Goal: Information Seeking & Learning: Learn about a topic

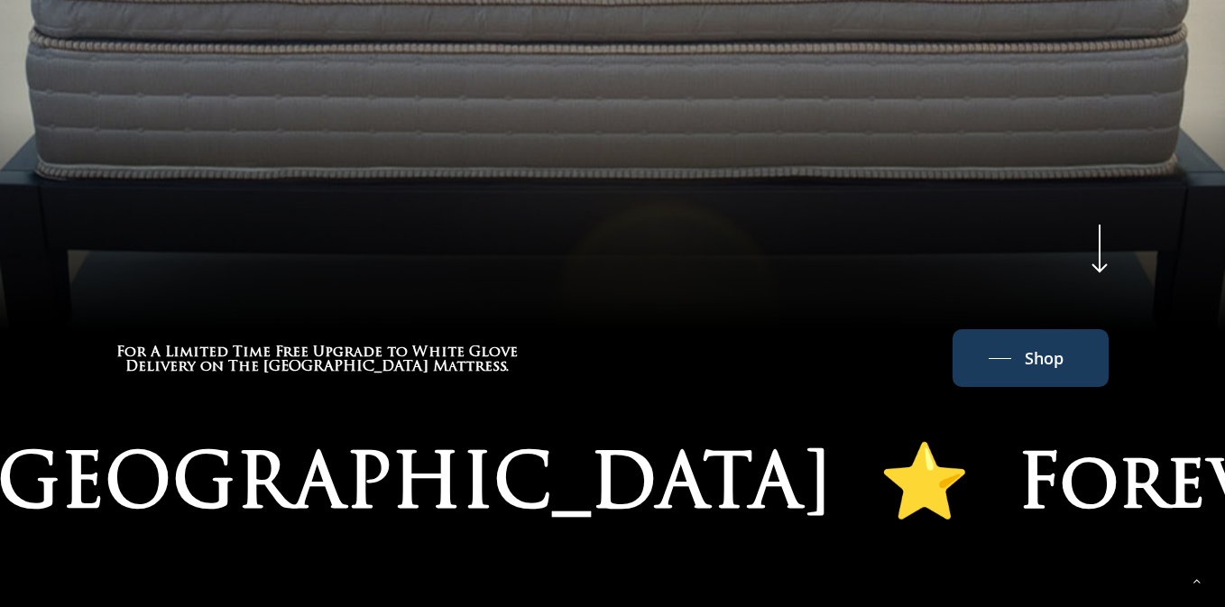
scroll to position [910, 0]
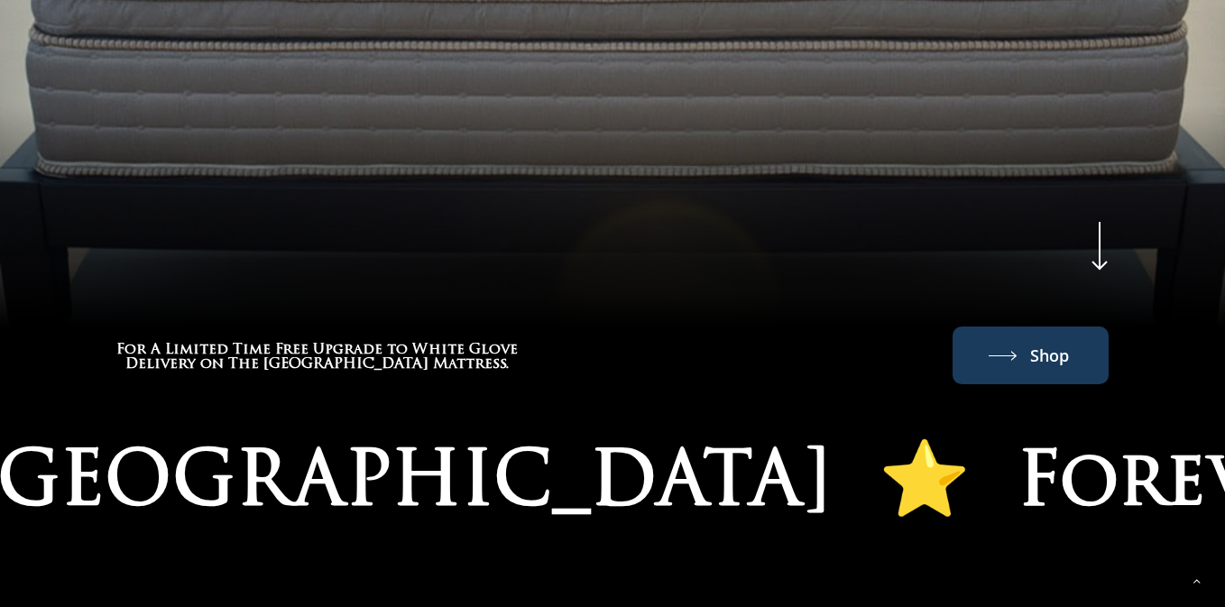
click at [1027, 362] on link "Shop" at bounding box center [1030, 355] width 84 height 29
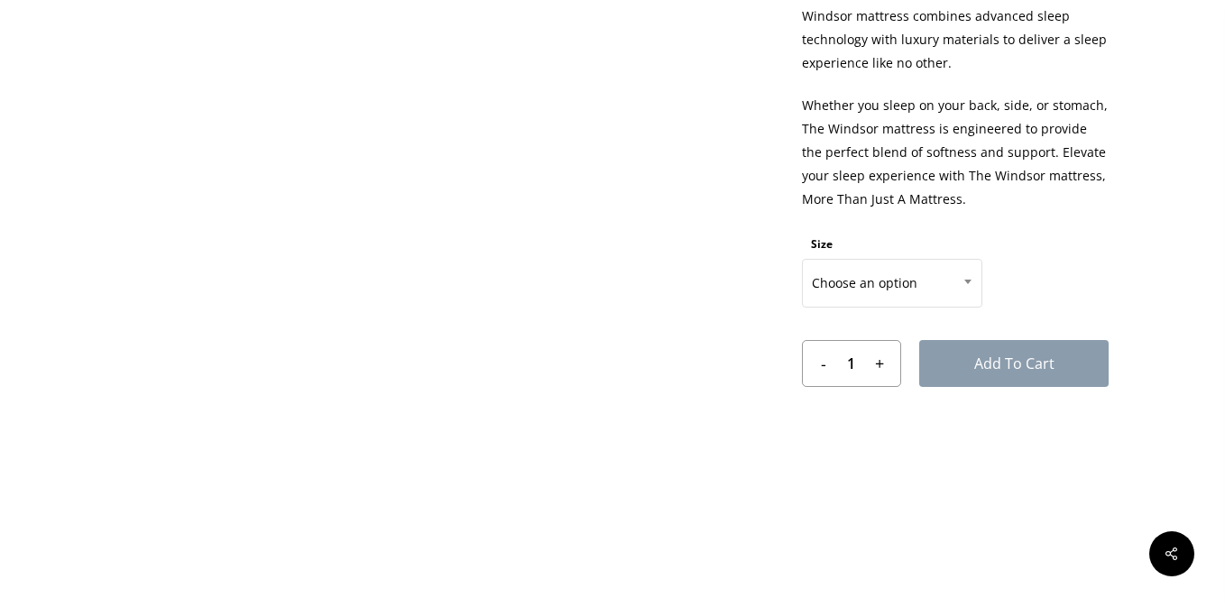
scroll to position [916, 0]
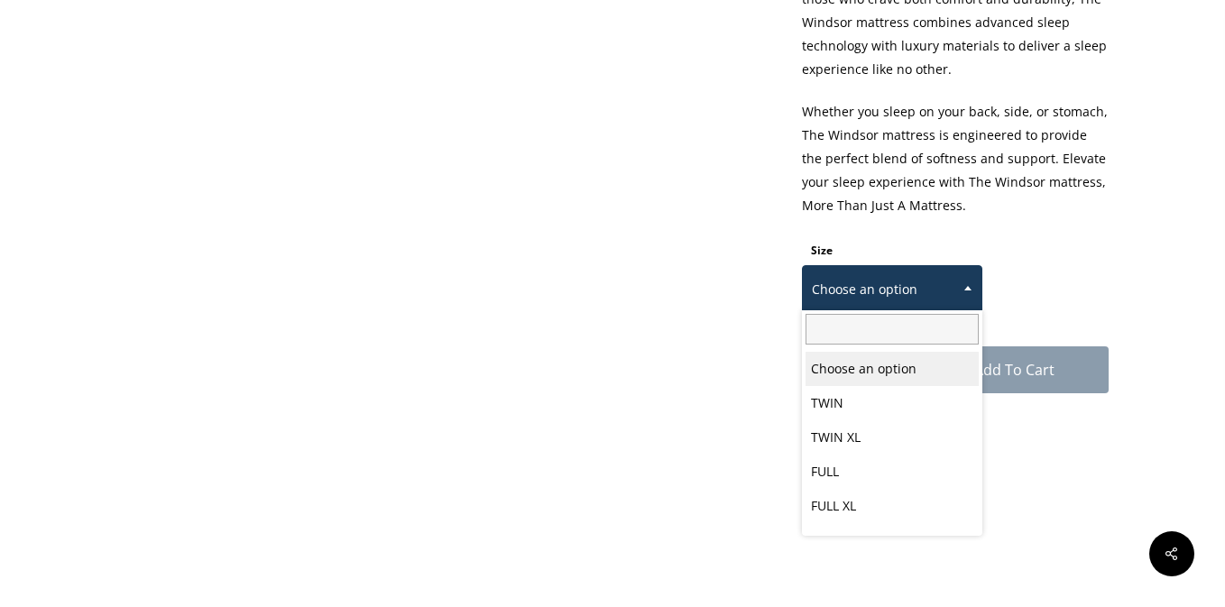
click at [891, 285] on span "Choose an option" at bounding box center [892, 290] width 179 height 38
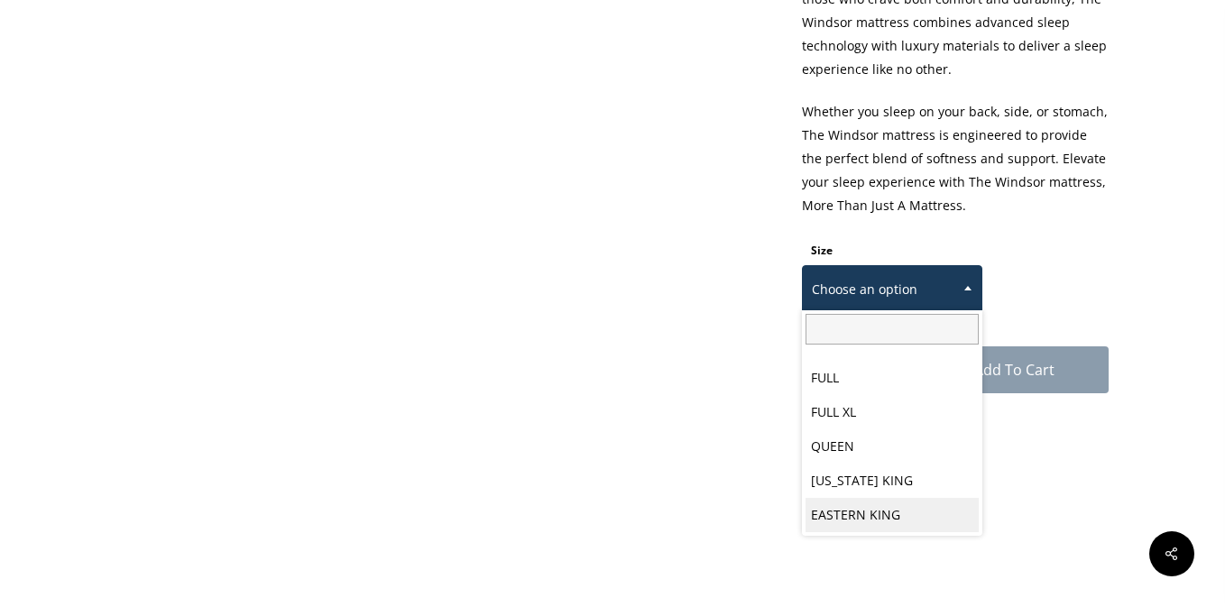
select select "EASTERN KING"
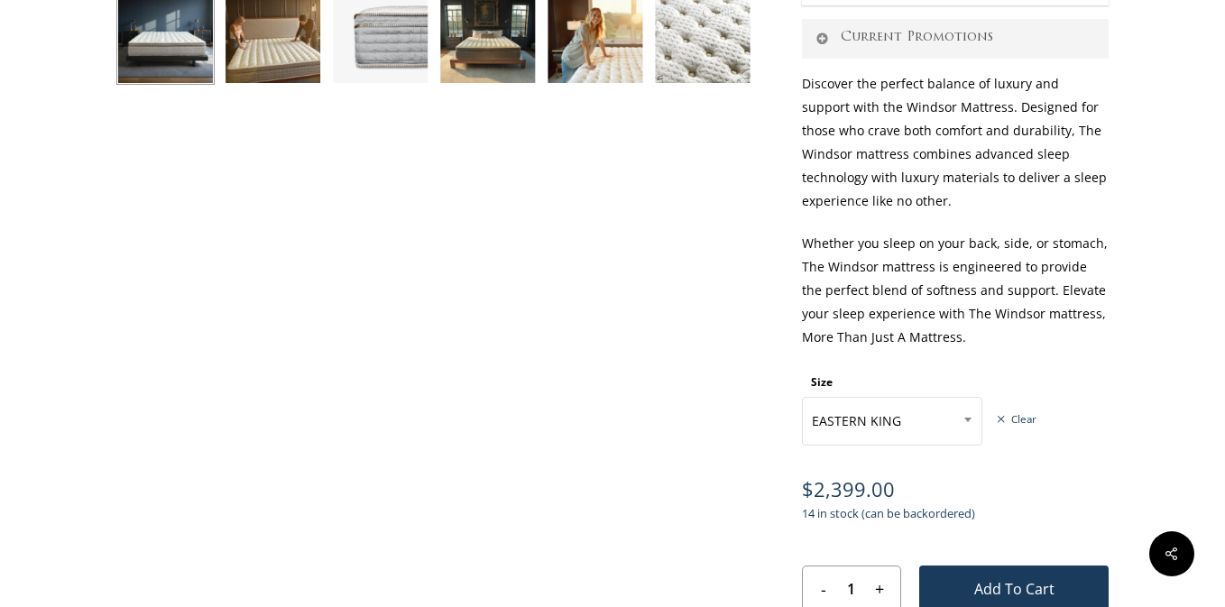
scroll to position [0, 0]
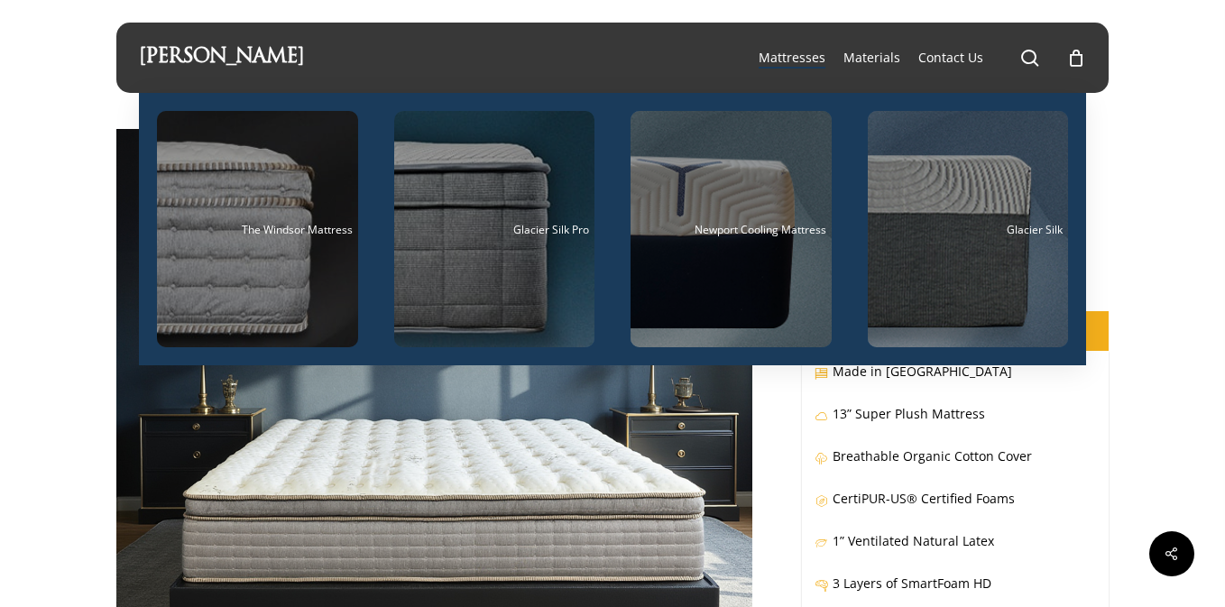
click at [818, 59] on span "Mattresses" at bounding box center [791, 57] width 67 height 17
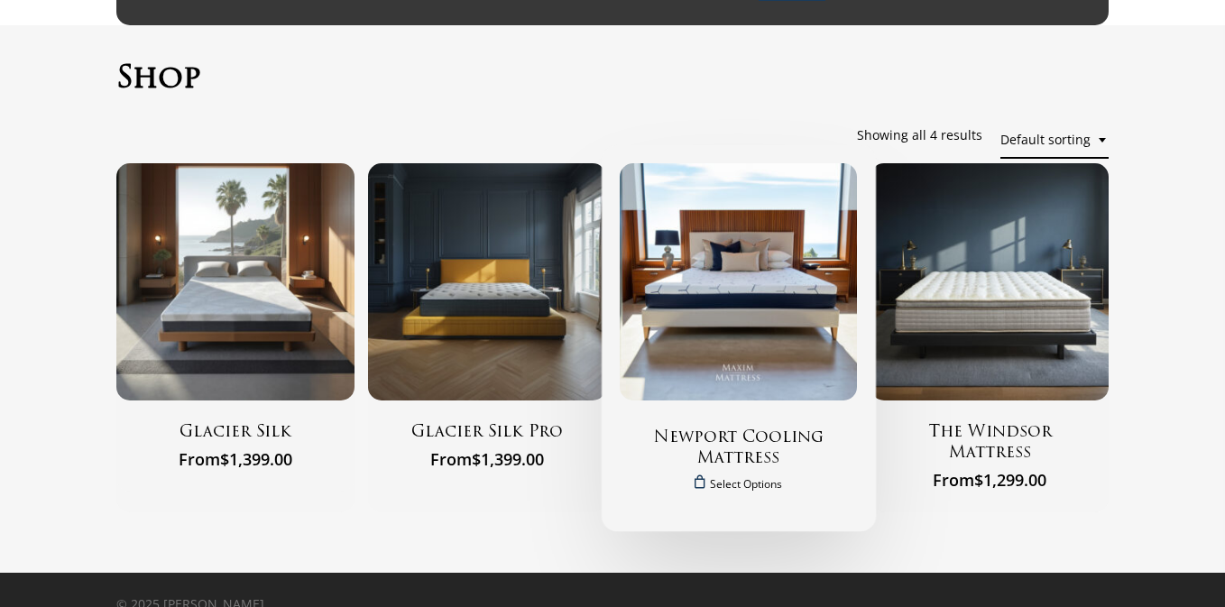
scroll to position [93, 0]
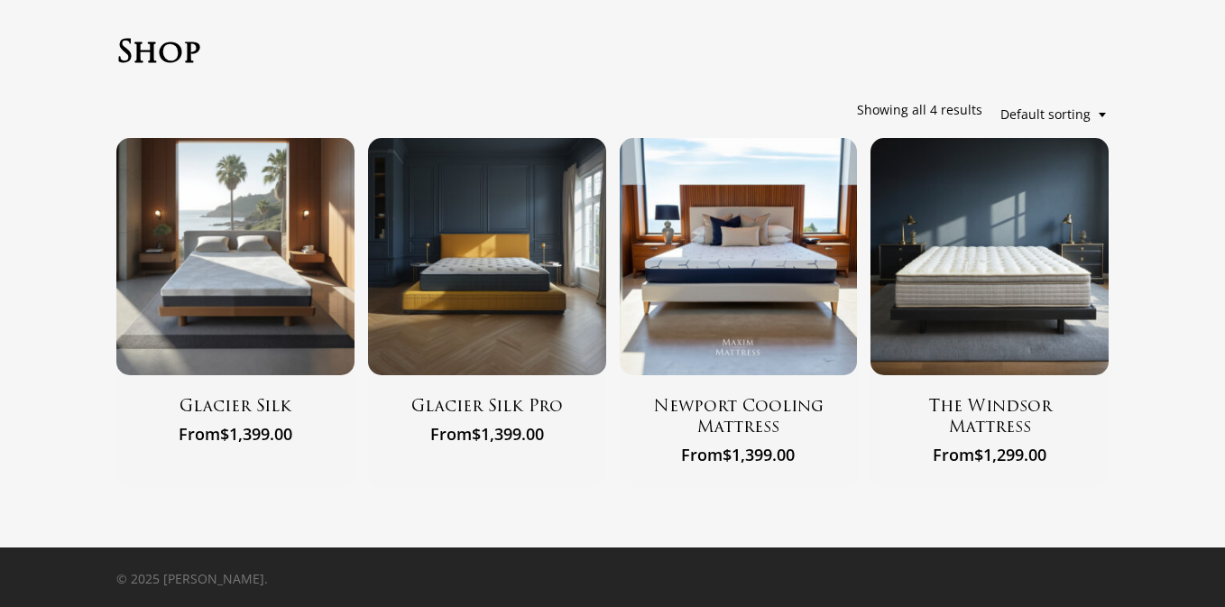
click at [1051, 117] on span "Default sorting" at bounding box center [1054, 114] width 108 height 37
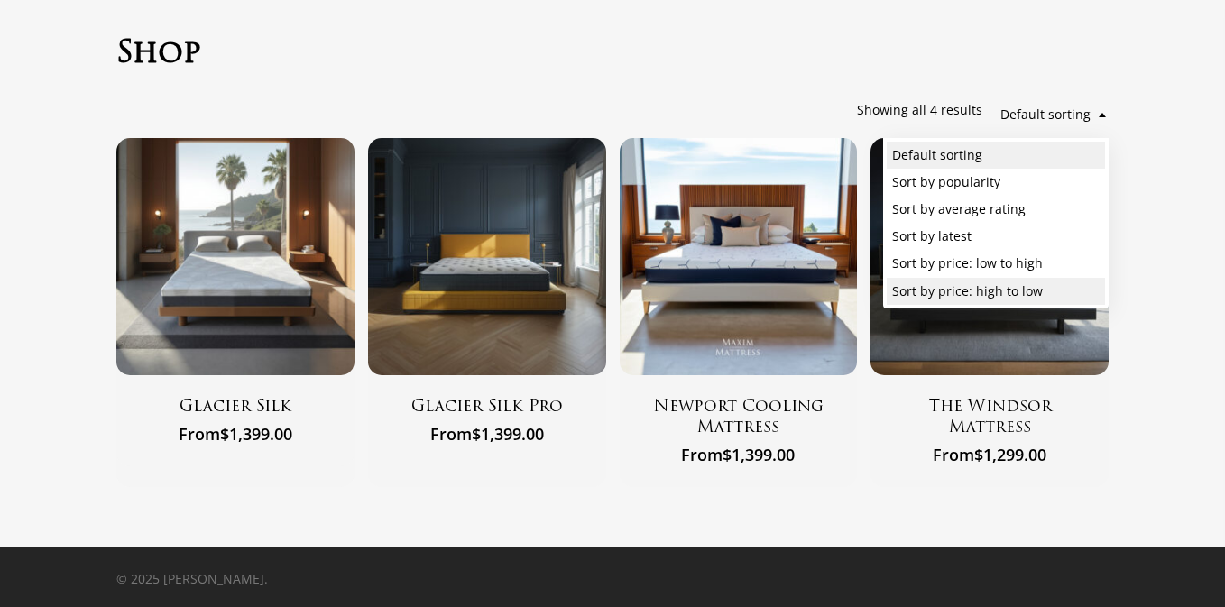
select select "price-desc"
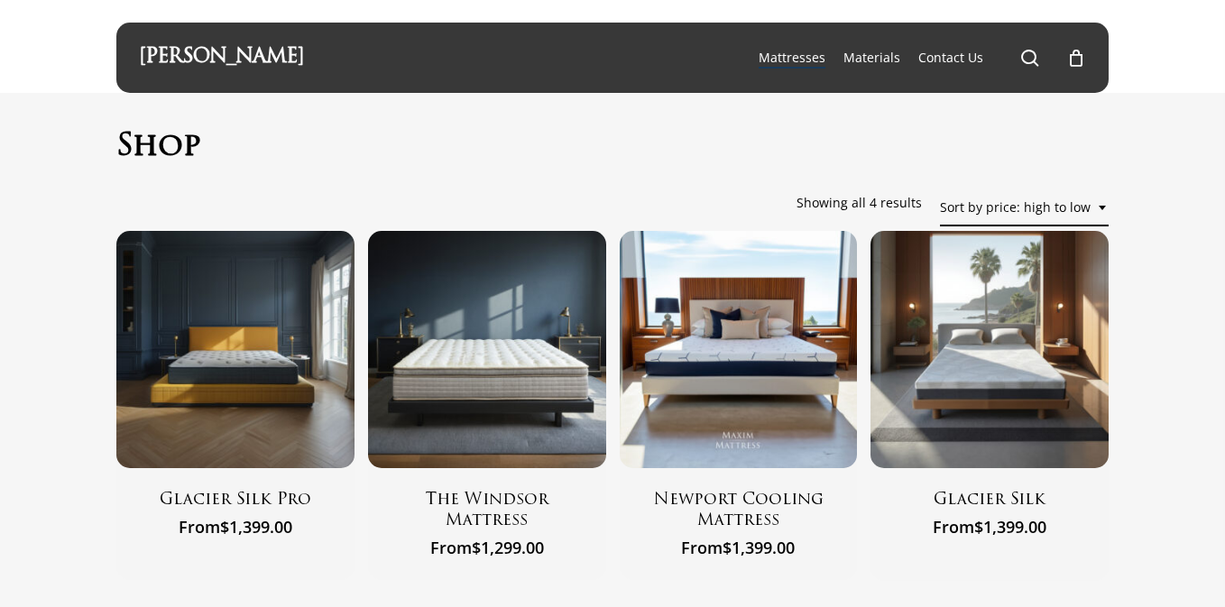
scroll to position [93, 0]
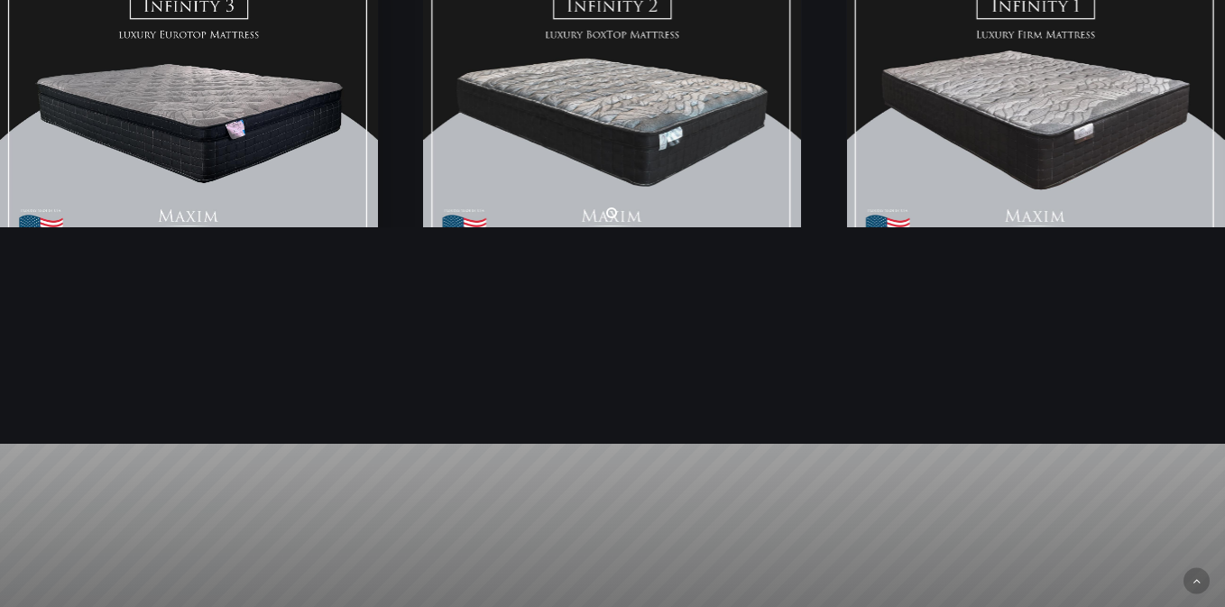
scroll to position [2539, 0]
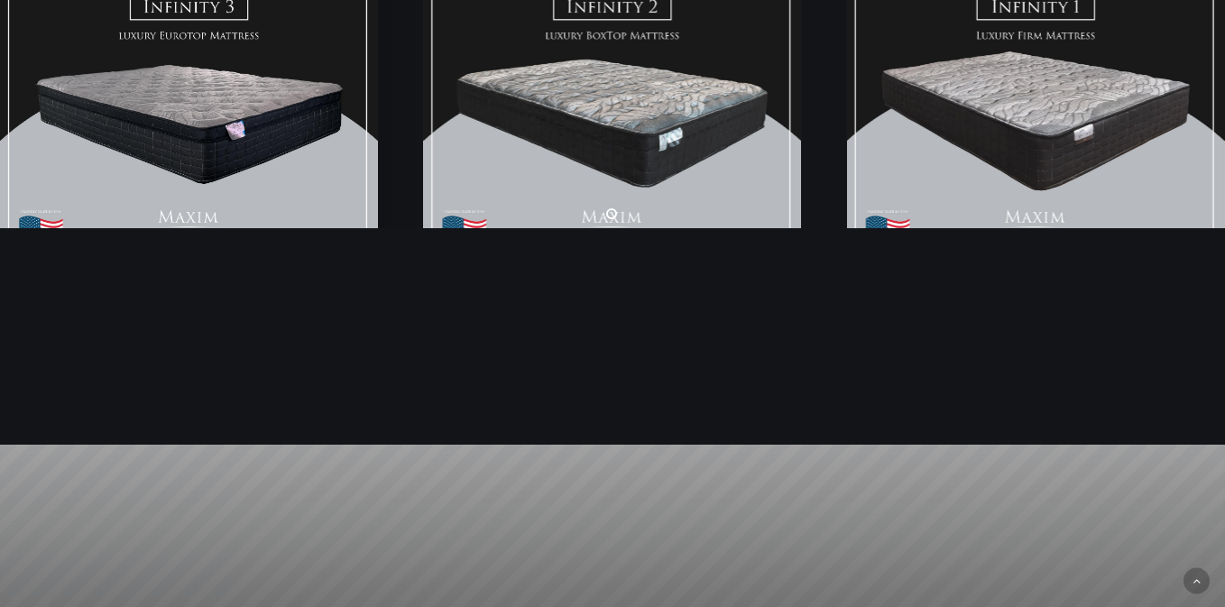
click at [229, 185] on link "Infinity PLUSH" at bounding box center [189, 118] width 378 height 293
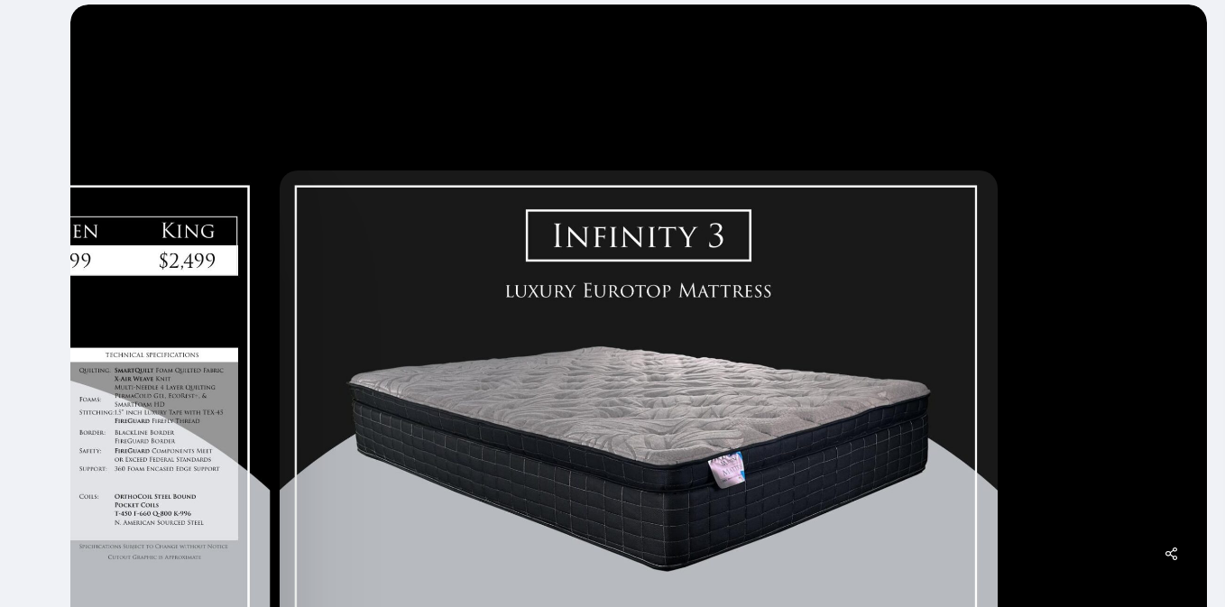
scroll to position [205, 0]
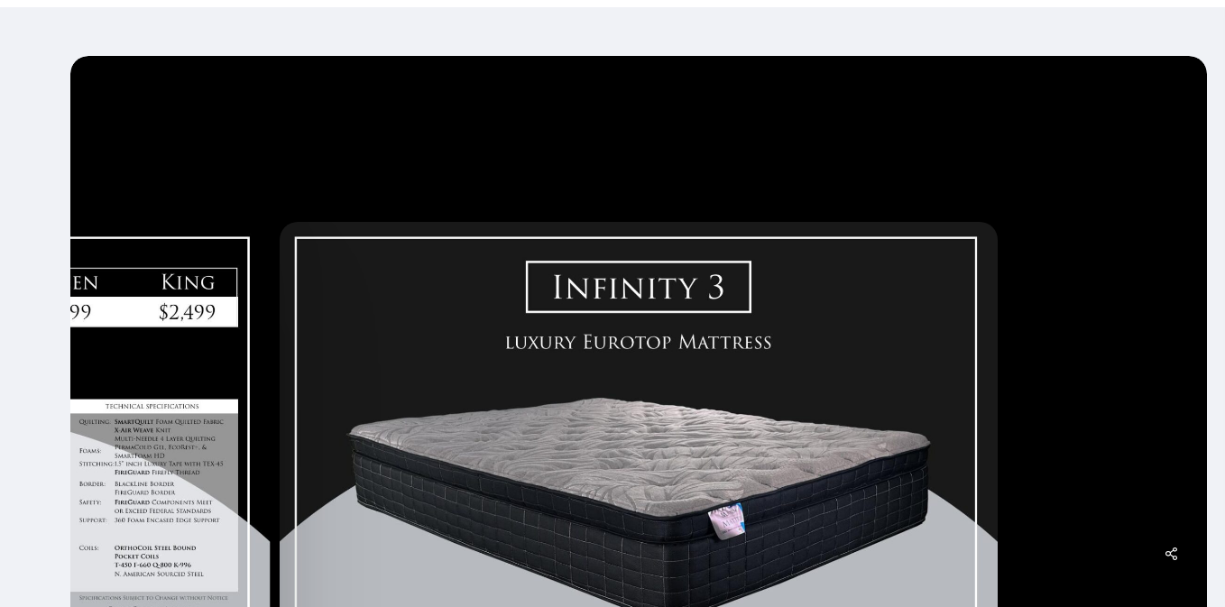
click at [280, 442] on img at bounding box center [639, 500] width 718 height 557
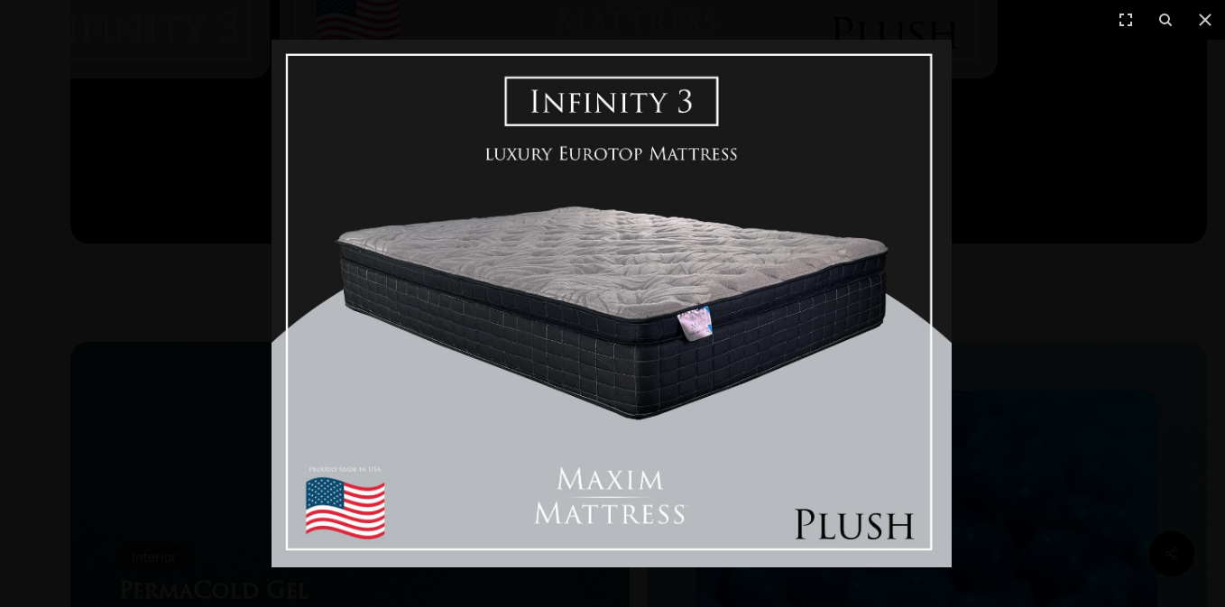
scroll to position [1006, 0]
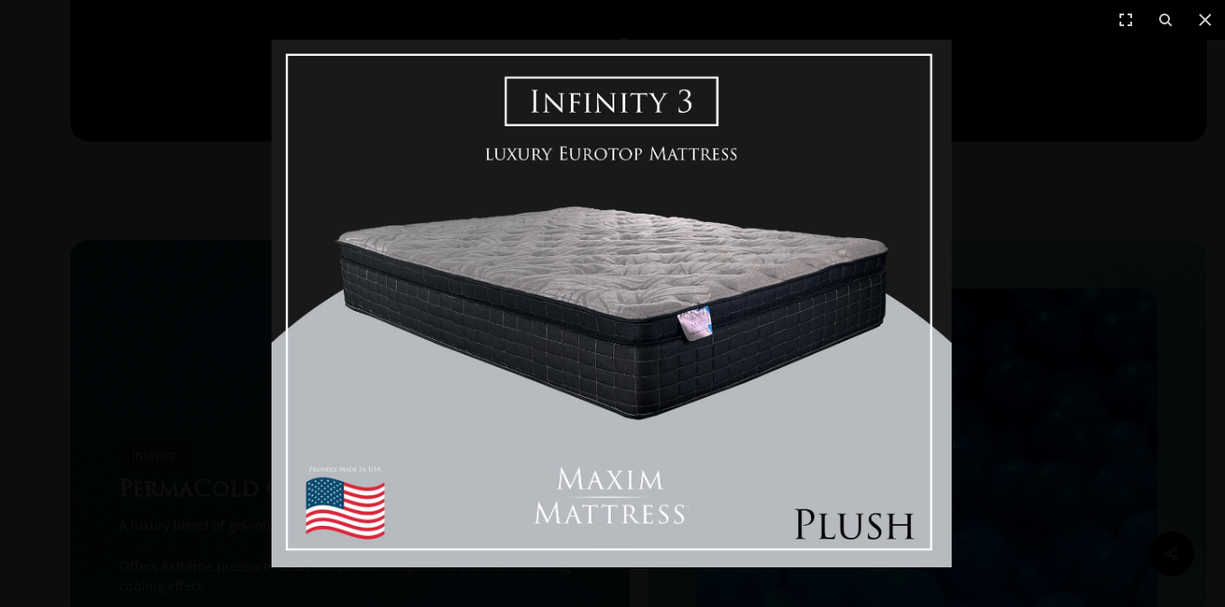
click at [517, 307] on img at bounding box center [611, 304] width 680 height 528
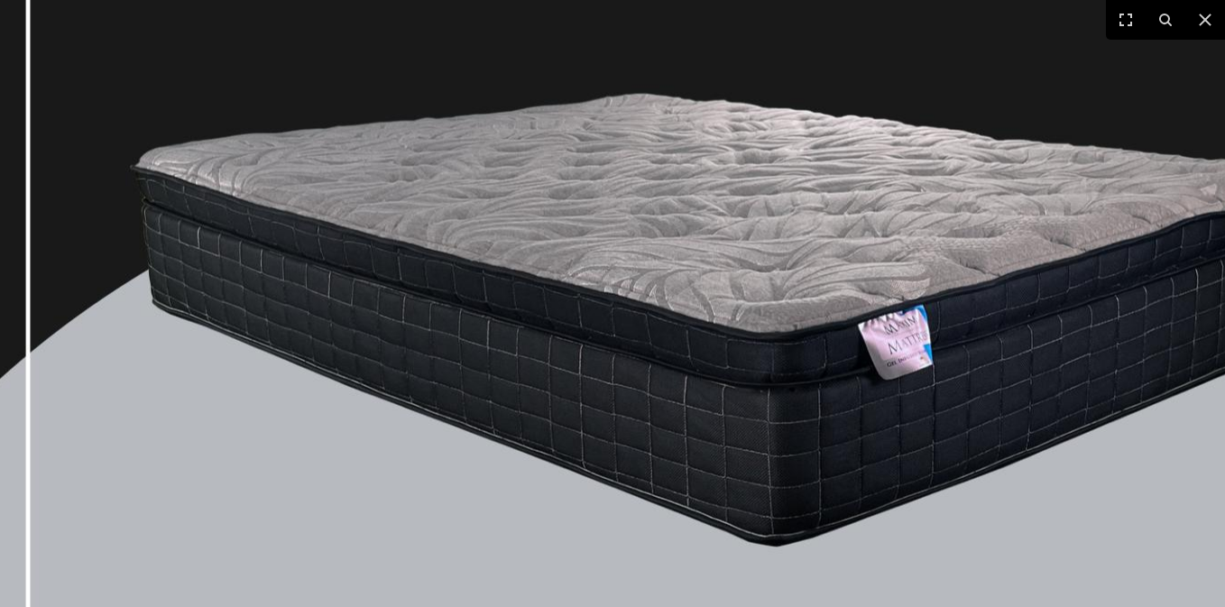
scroll to position [1104, 0]
click at [517, 307] on img at bounding box center [718, 299] width 1446 height 1121
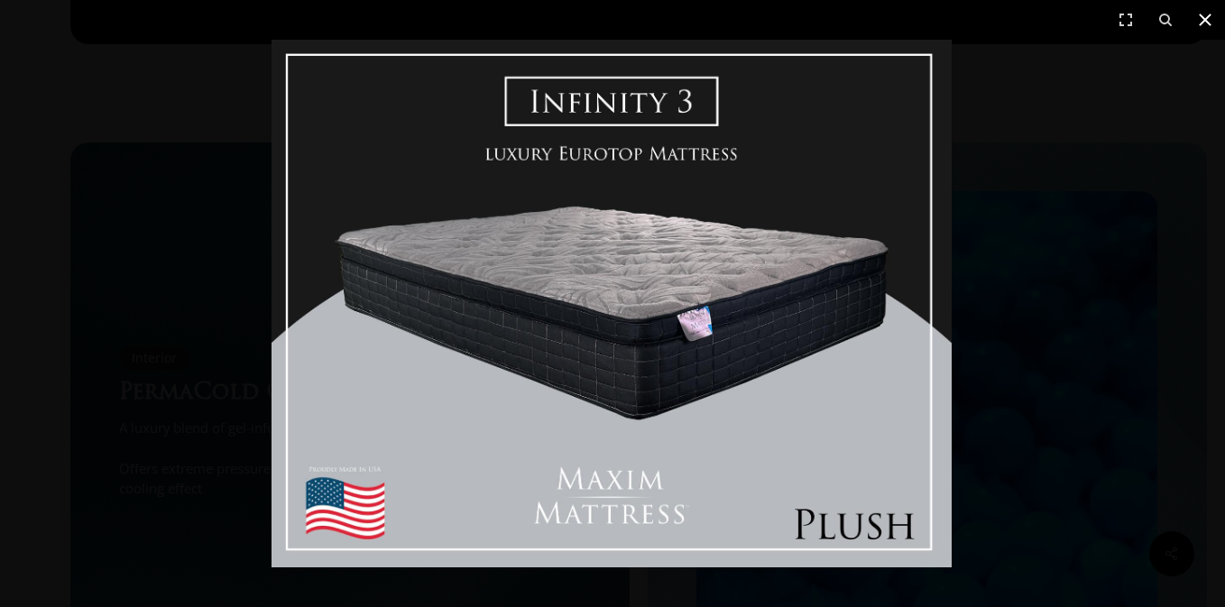
click at [1208, 13] on icon at bounding box center [1205, 20] width 22 height 22
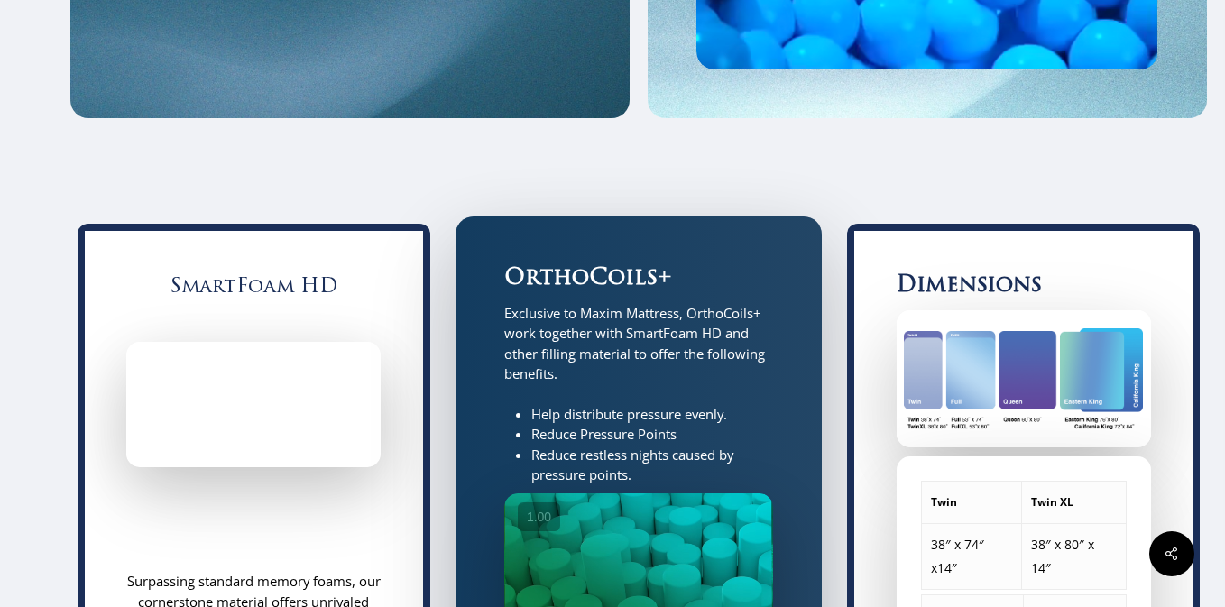
scroll to position [1641, 0]
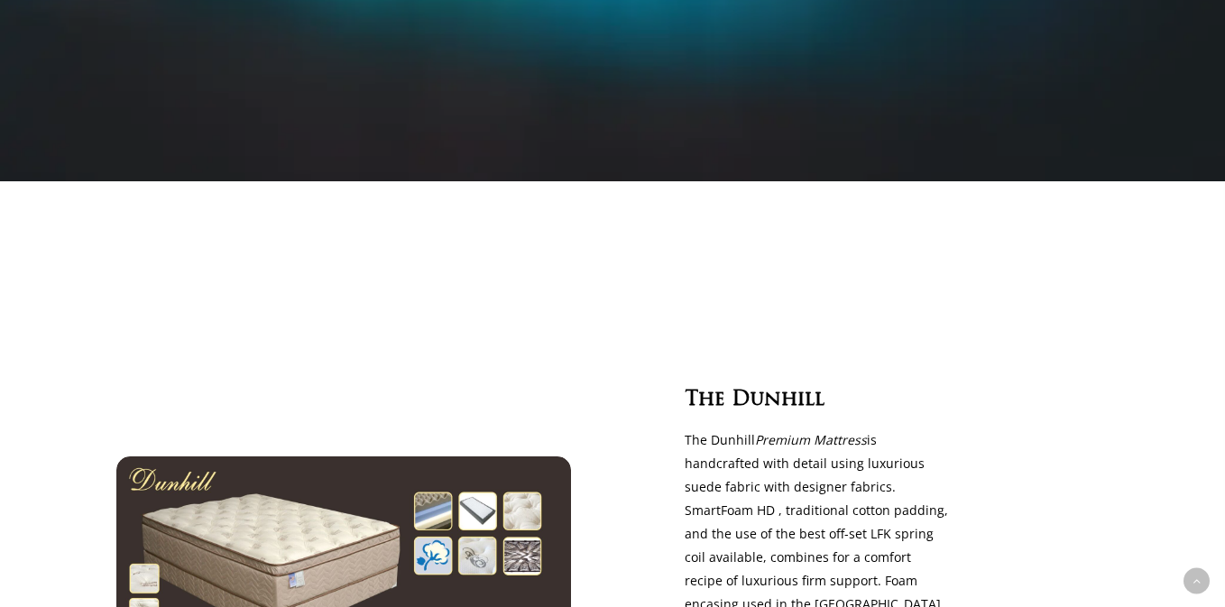
scroll to position [674, 0]
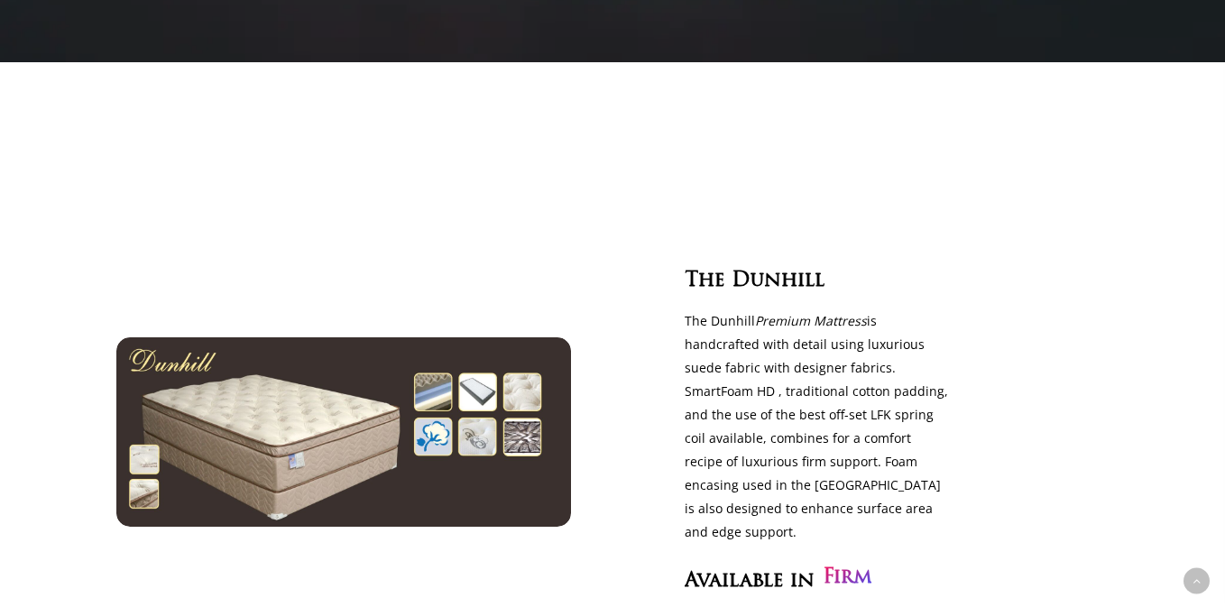
click at [760, 416] on p "The Dunhill Premium Mattress is handcrafted with detail using luxurious suede f…" at bounding box center [817, 426] width 266 height 234
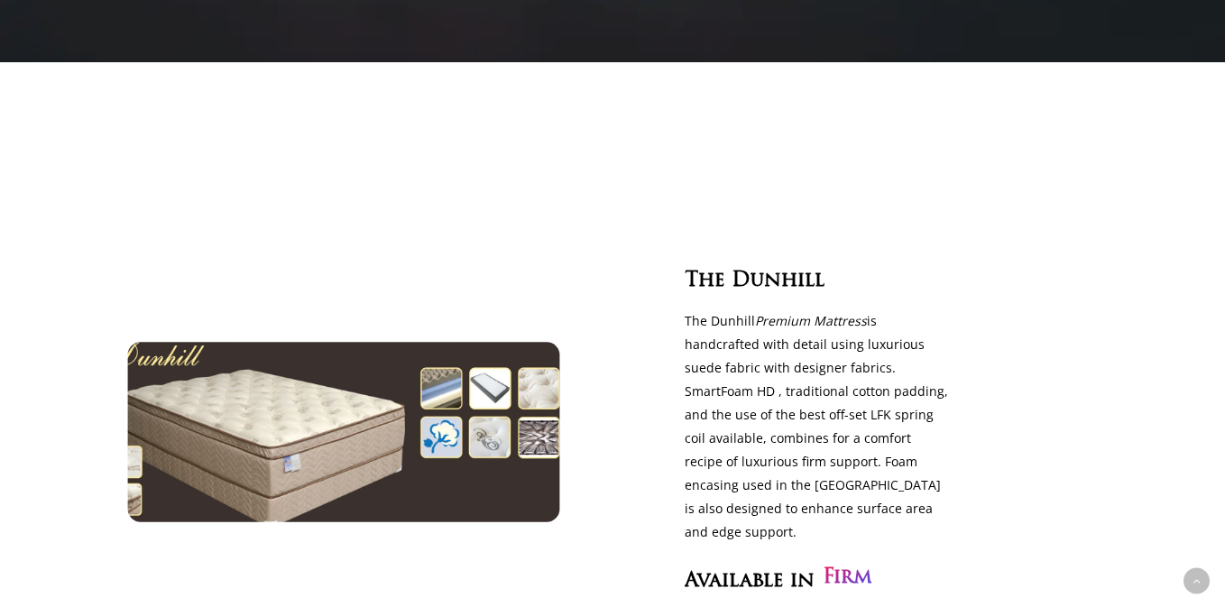
click at [446, 442] on img at bounding box center [344, 431] width 497 height 207
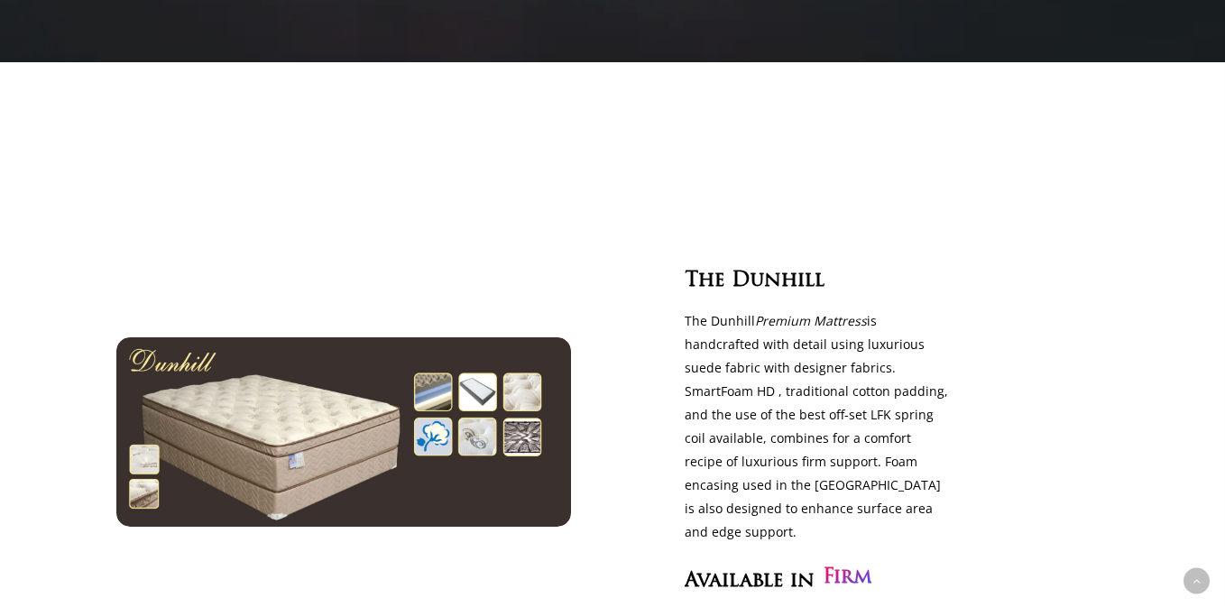
click at [1053, 399] on div "The Dunhill The Dunhill Premium Mattress is handcrafted with detail using luxur…" at bounding box center [818, 431] width 579 height 593
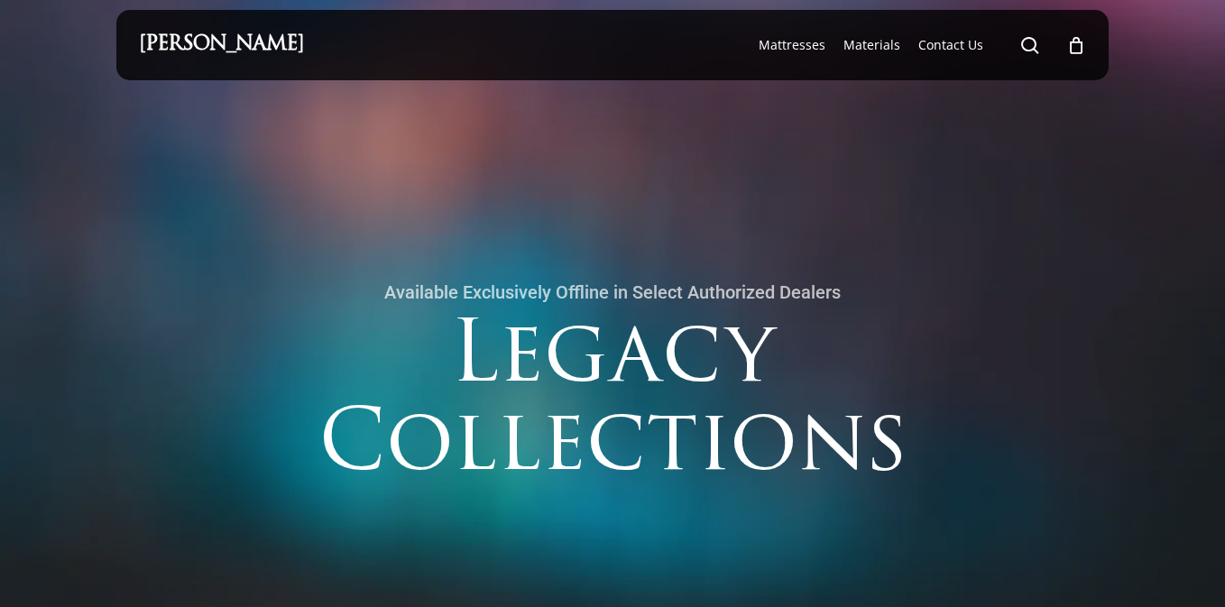
scroll to position [0, 0]
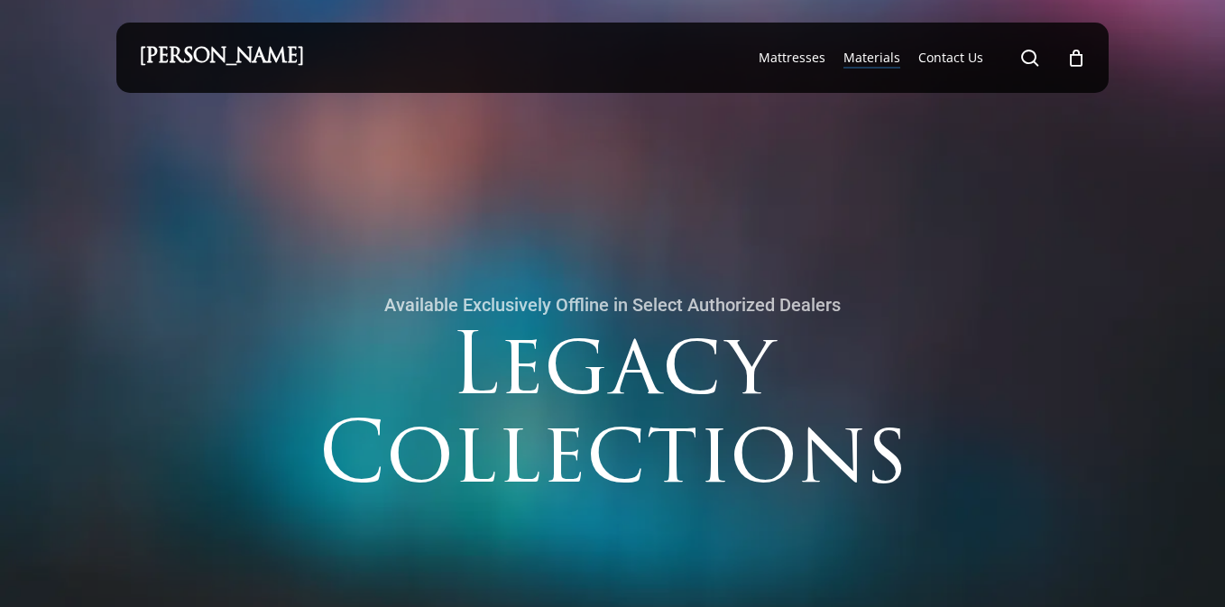
click at [873, 62] on span "Materials" at bounding box center [871, 57] width 57 height 17
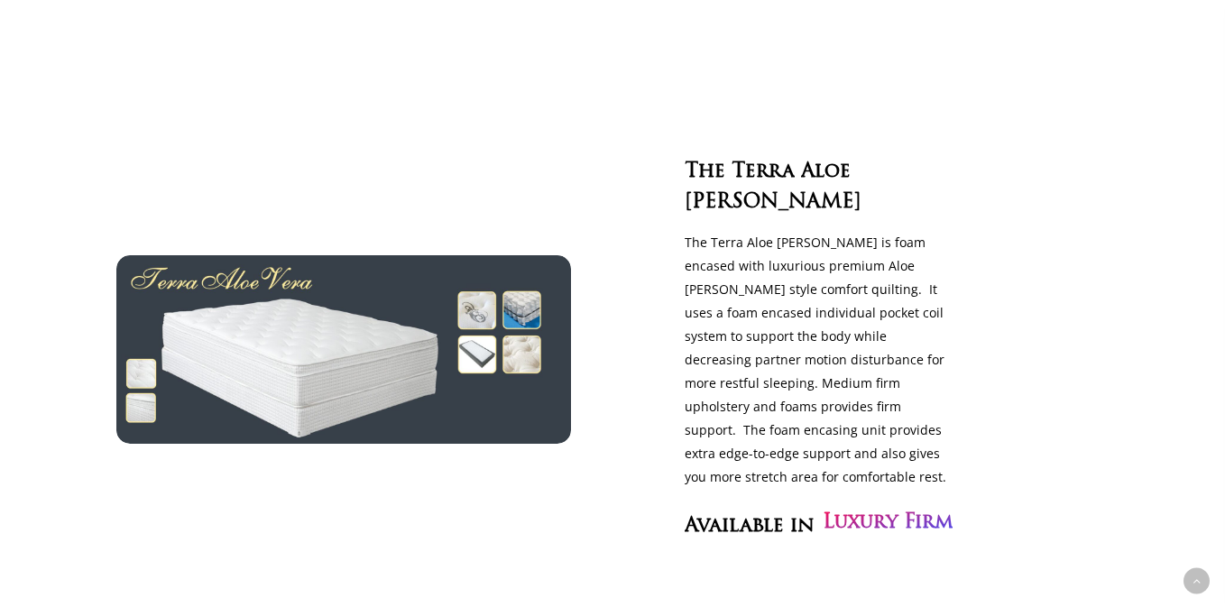
scroll to position [3750, 0]
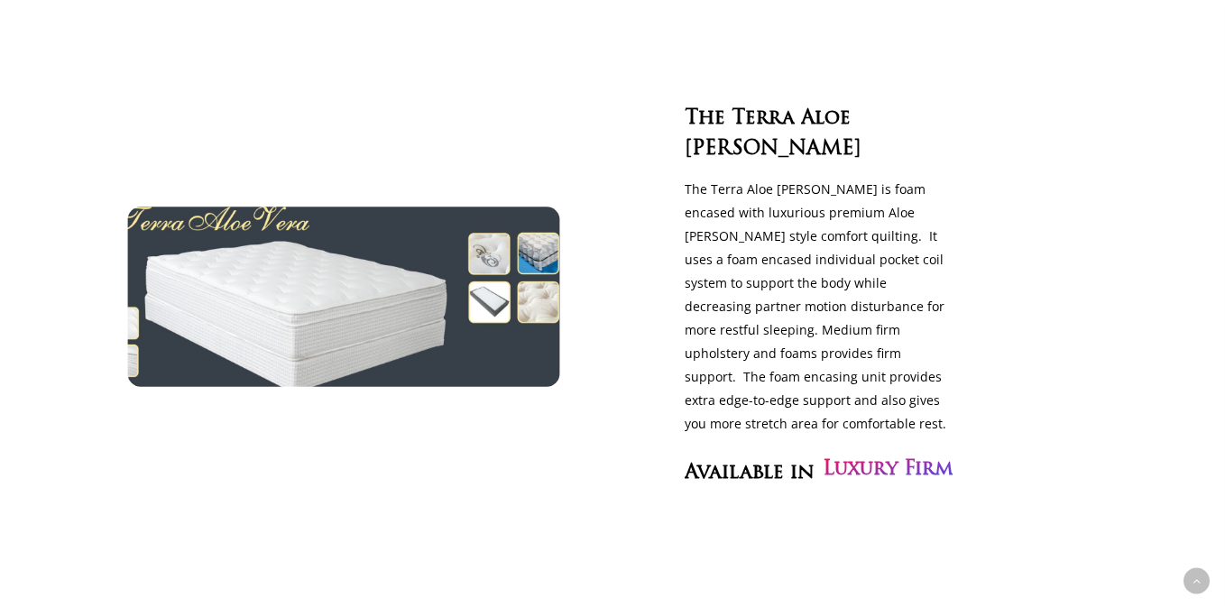
click at [535, 304] on img at bounding box center [344, 296] width 497 height 207
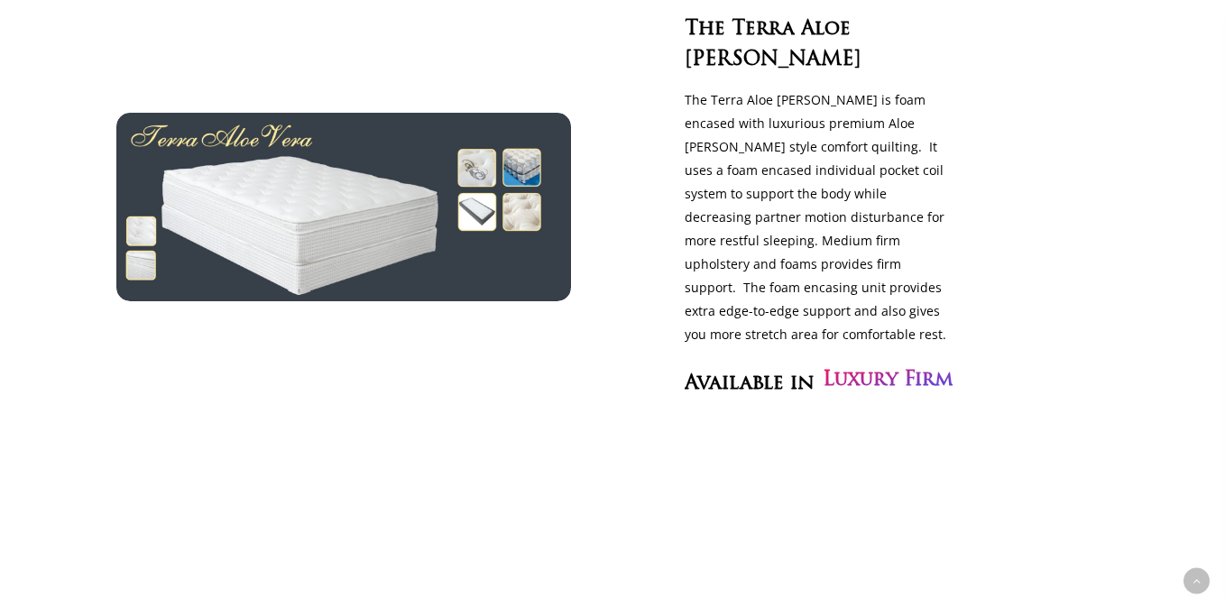
scroll to position [3834, 0]
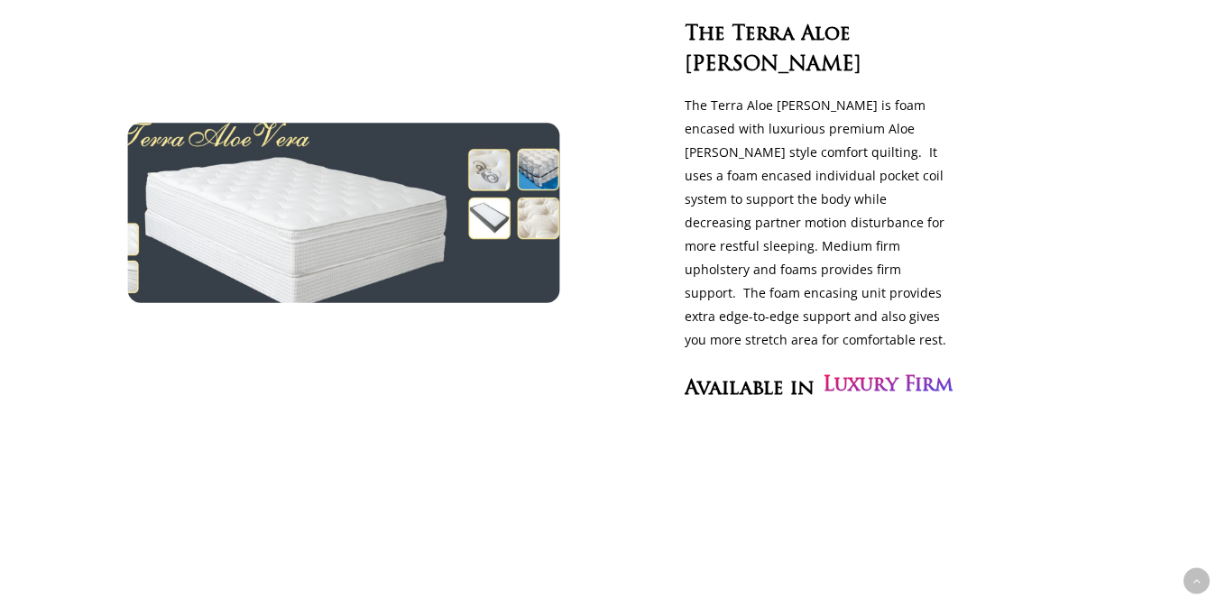
click at [137, 314] on img at bounding box center [344, 212] width 497 height 207
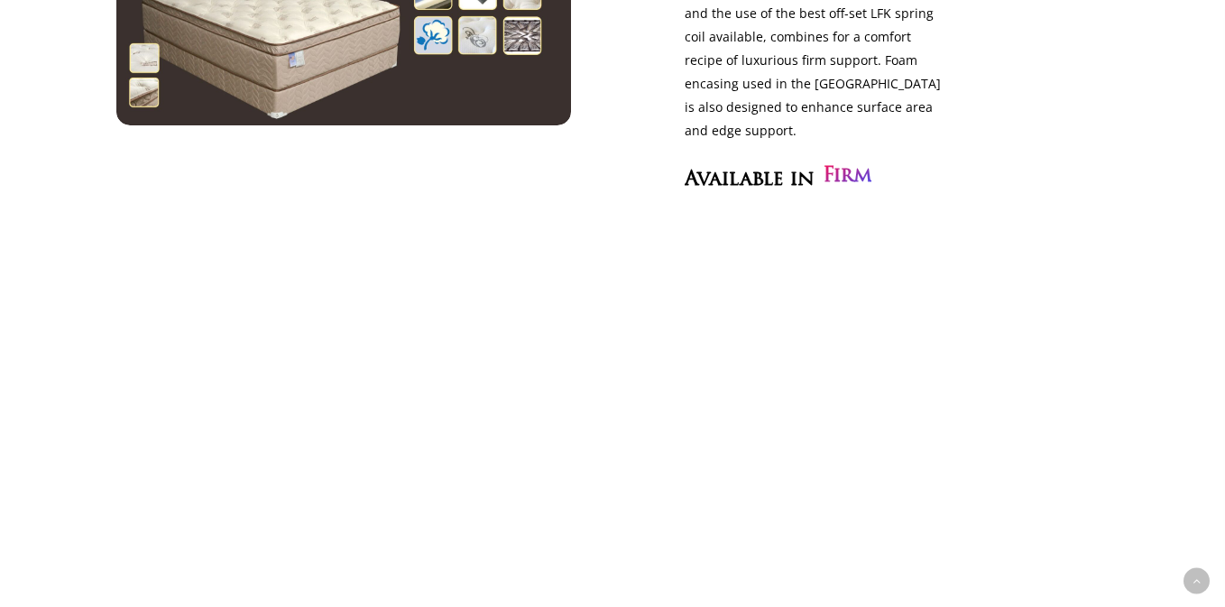
scroll to position [0, 0]
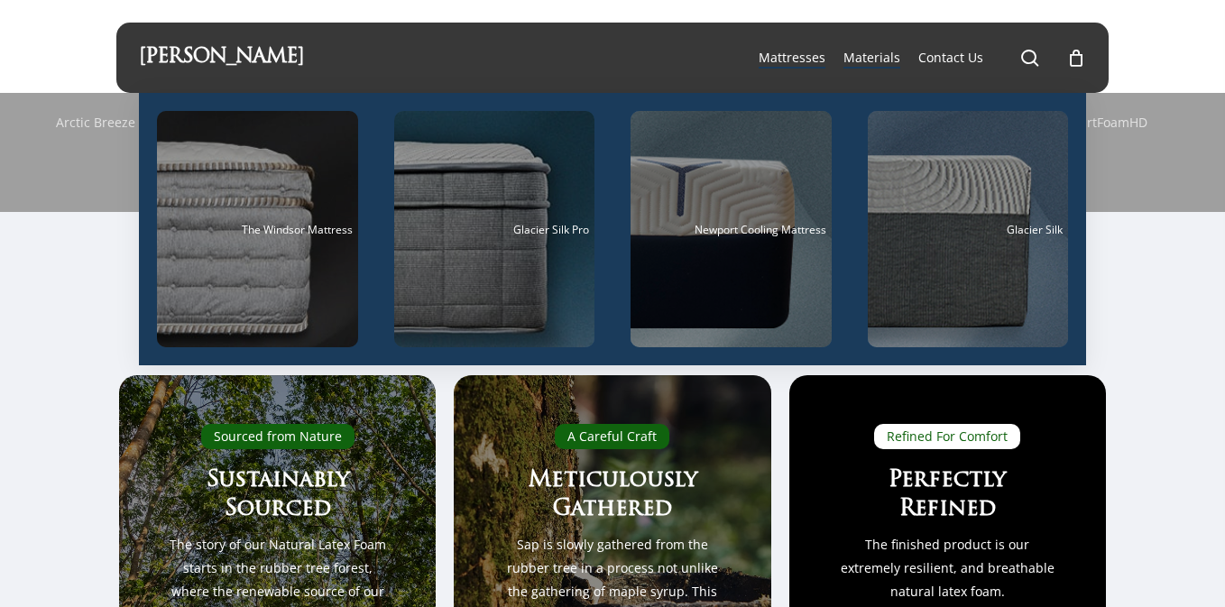
click at [802, 57] on span "Mattresses" at bounding box center [791, 57] width 67 height 17
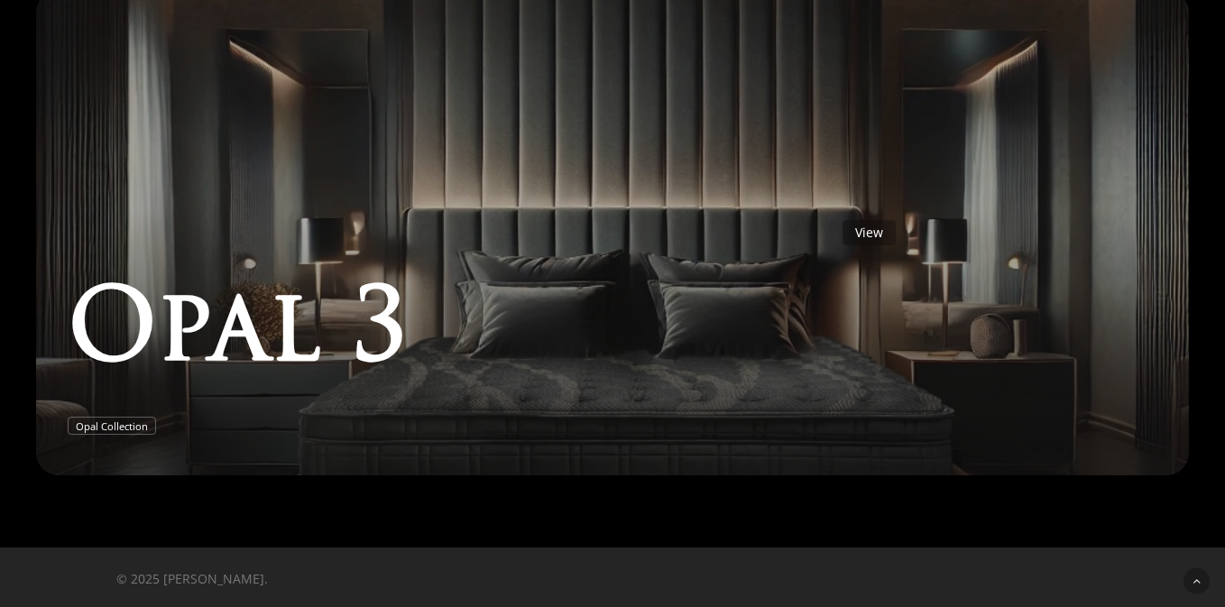
scroll to position [1384, 0]
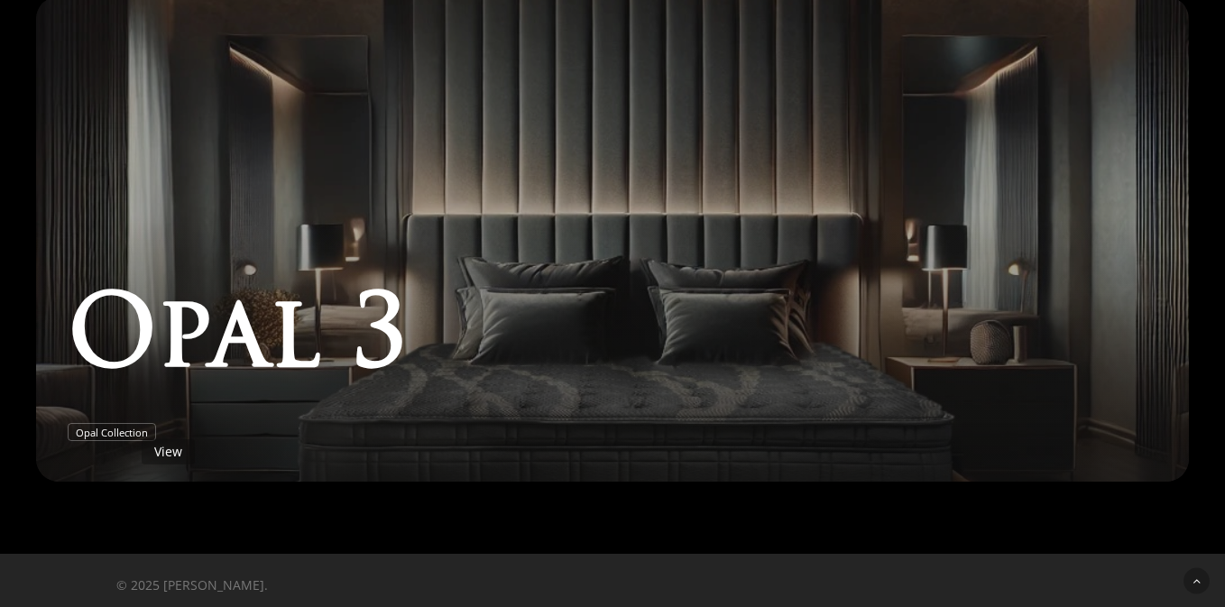
click at [131, 428] on link "Opal 3" at bounding box center [612, 238] width 1153 height 485
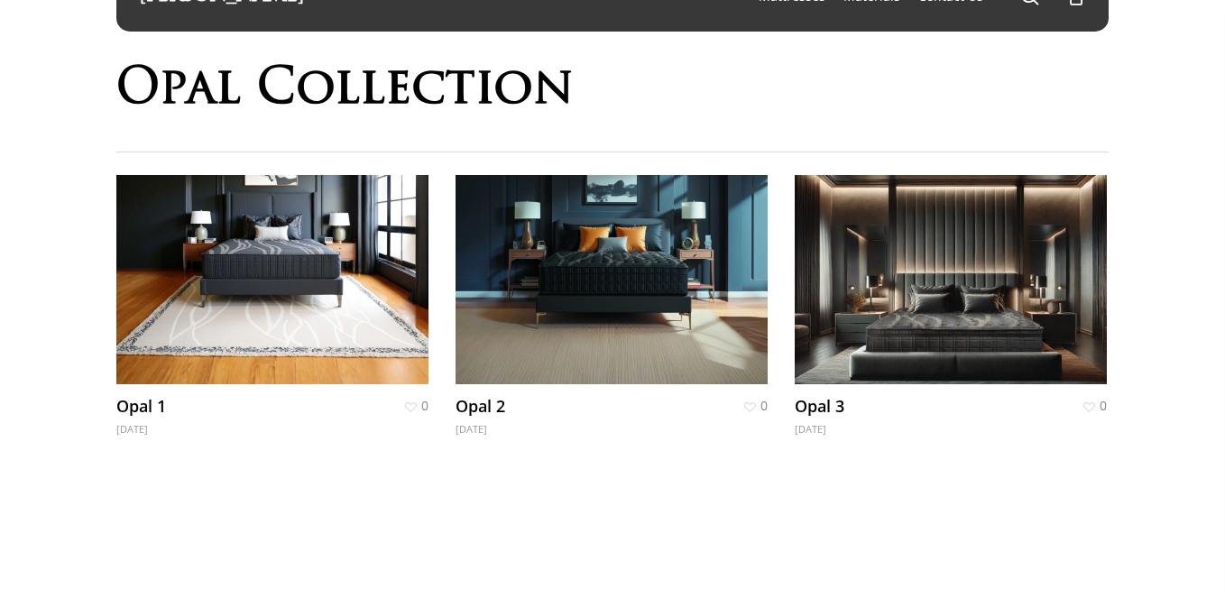
scroll to position [124, 0]
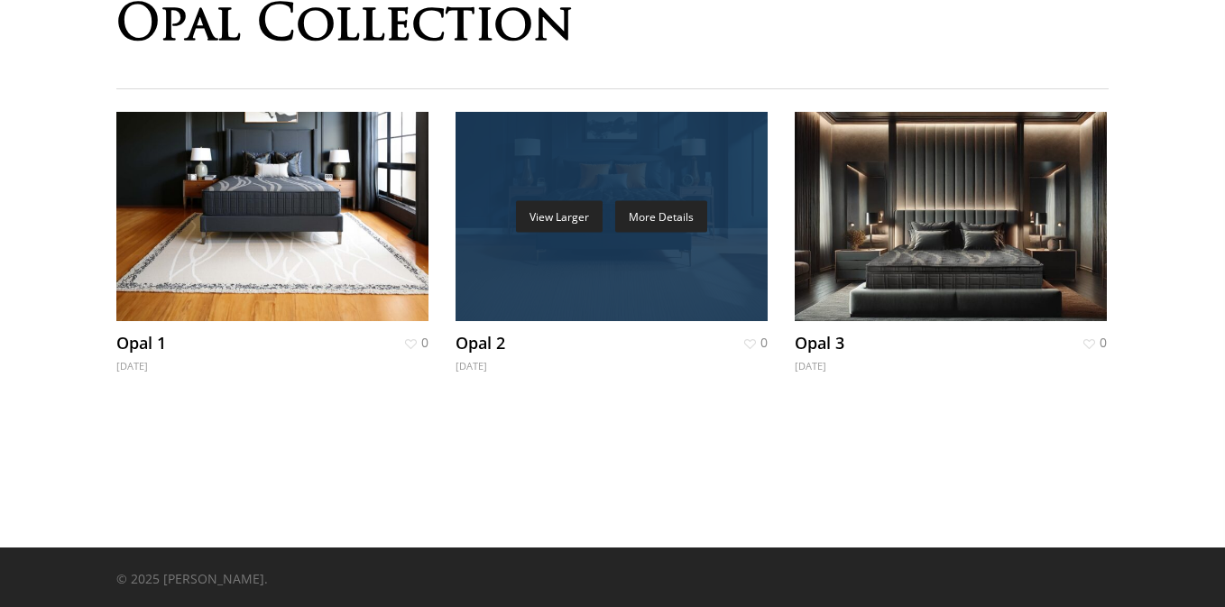
click at [666, 221] on link "More Details" at bounding box center [661, 217] width 92 height 32
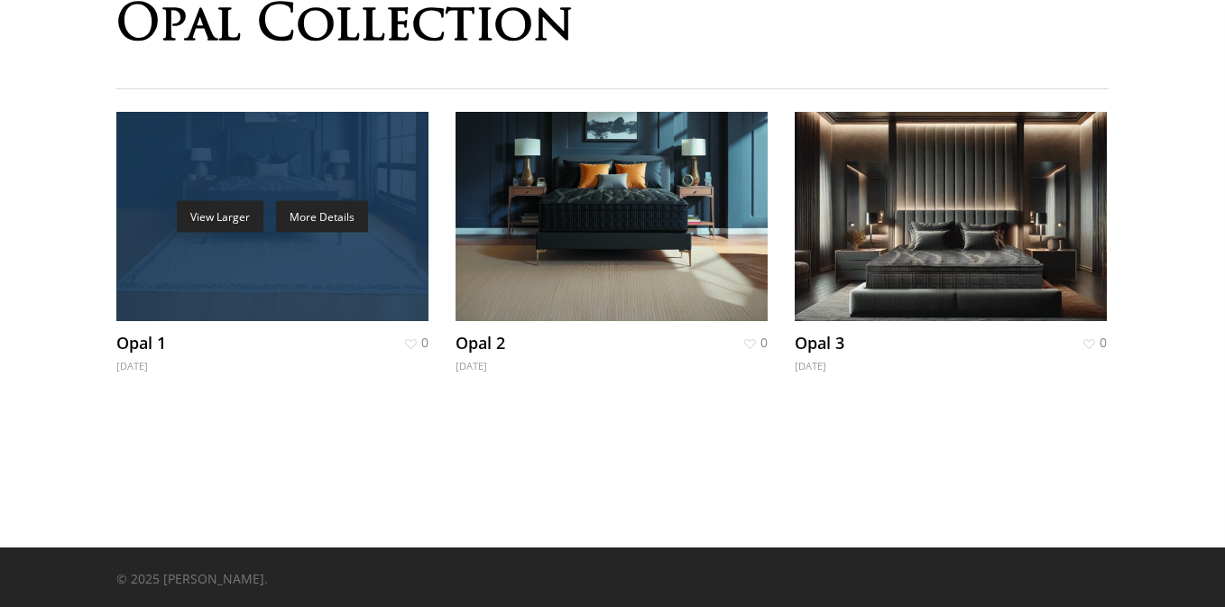
click at [345, 219] on link "More Details" at bounding box center [322, 217] width 92 height 32
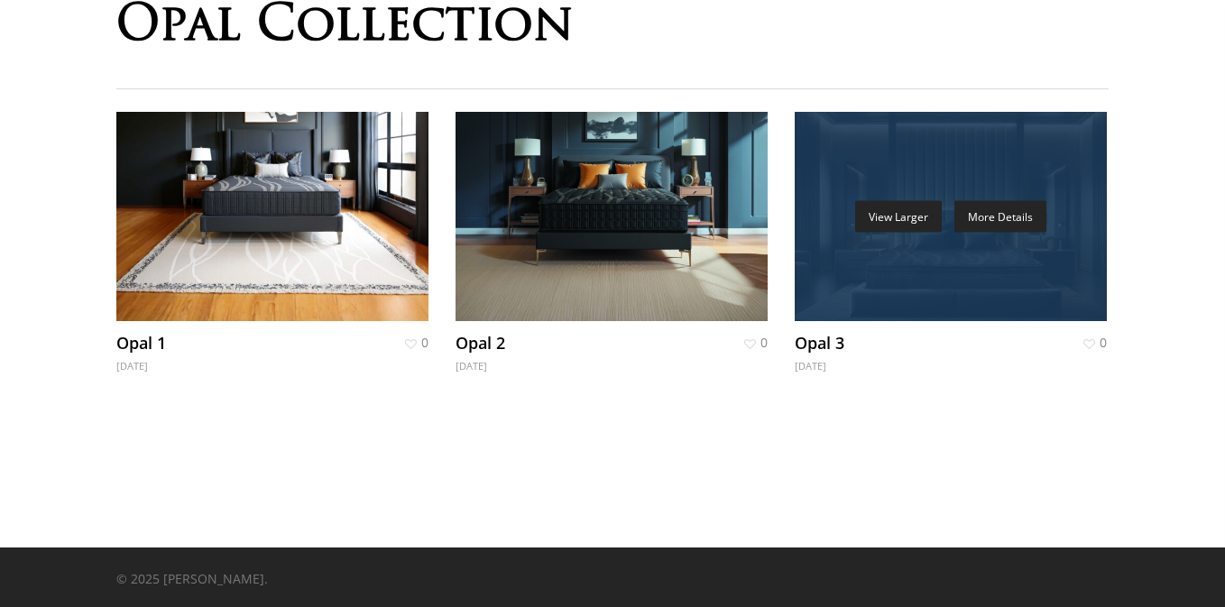
click at [987, 214] on link "More Details" at bounding box center [1000, 217] width 92 height 32
click at [990, 222] on link "More Details" at bounding box center [1000, 217] width 92 height 32
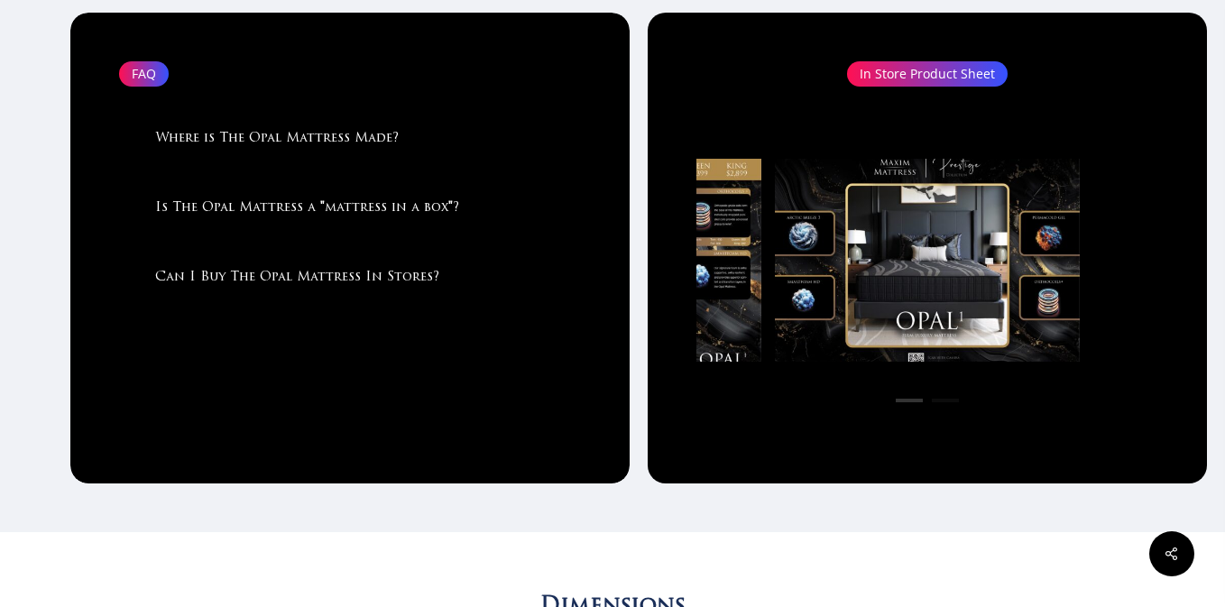
scroll to position [1727, 0]
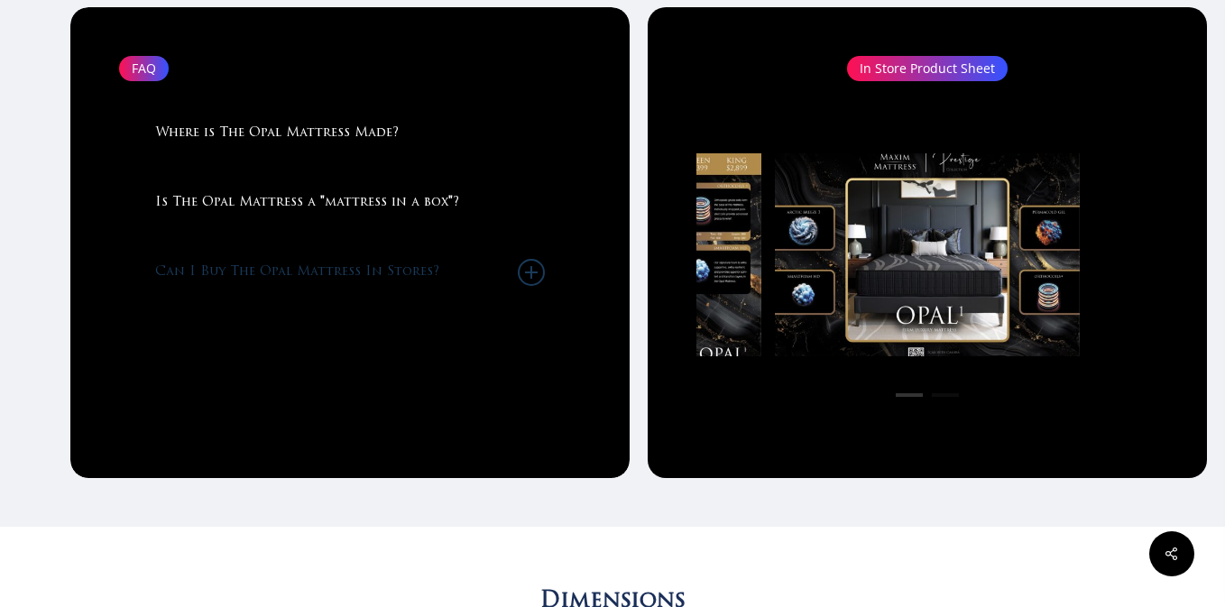
click at [416, 269] on link "Can I Buy The Opal Mattress In Stores?" at bounding box center [349, 272] width 389 height 69
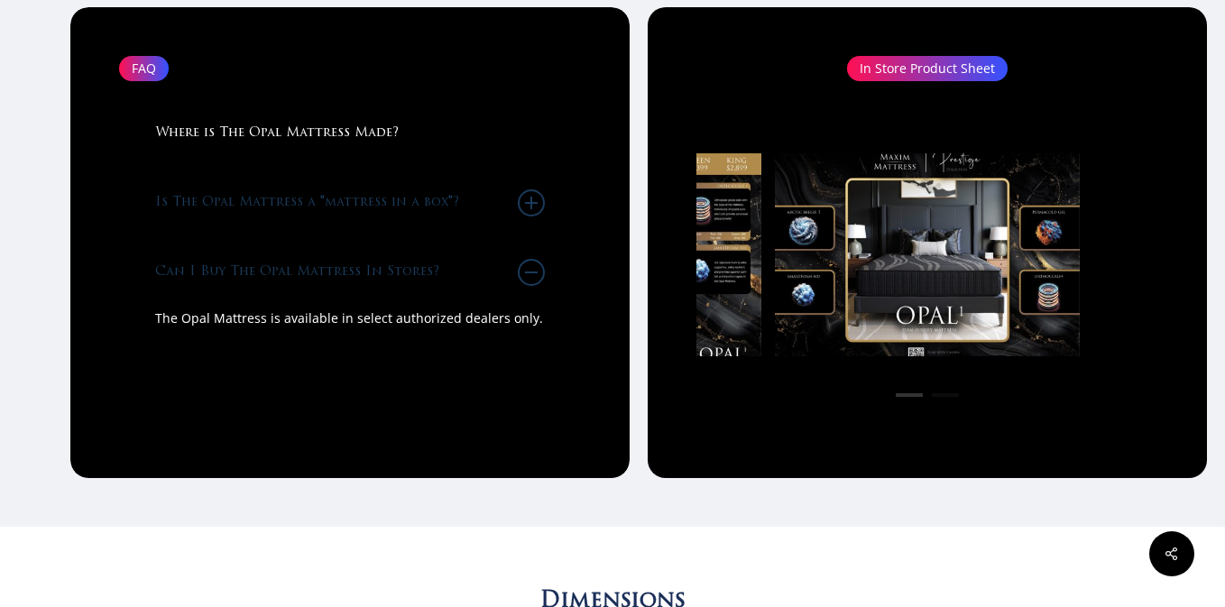
click at [384, 200] on link "Is The Opal Mattress a "mattress in a box"?" at bounding box center [349, 203] width 389 height 69
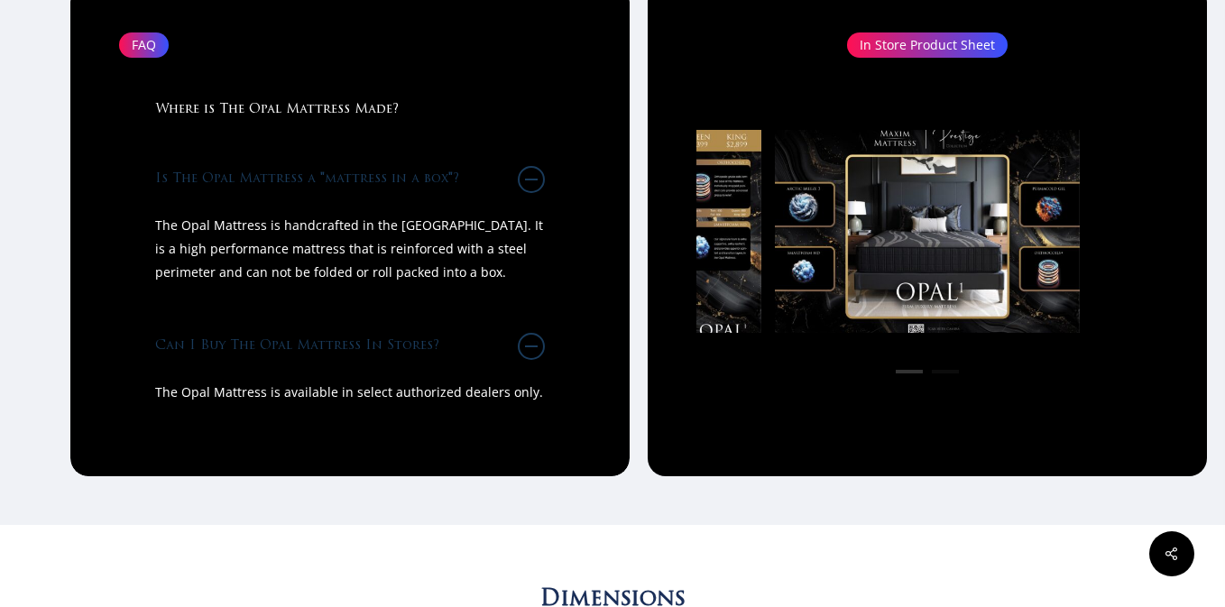
scroll to position [1750, 0]
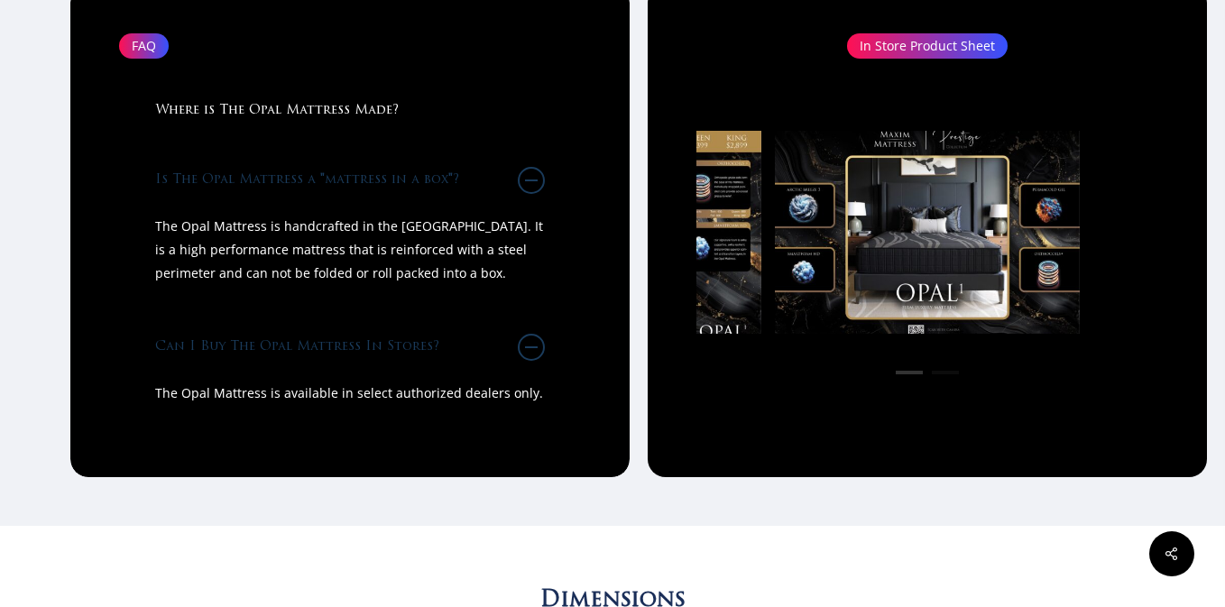
click at [978, 261] on link at bounding box center [927, 232] width 305 height 203
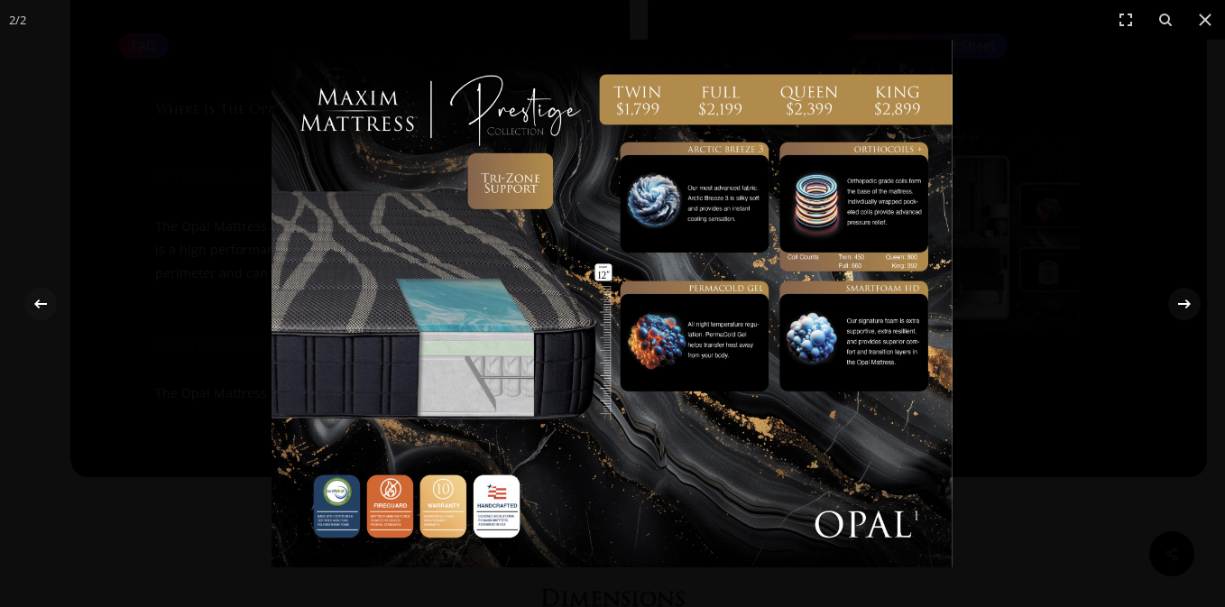
click at [734, 213] on img at bounding box center [611, 304] width 681 height 528
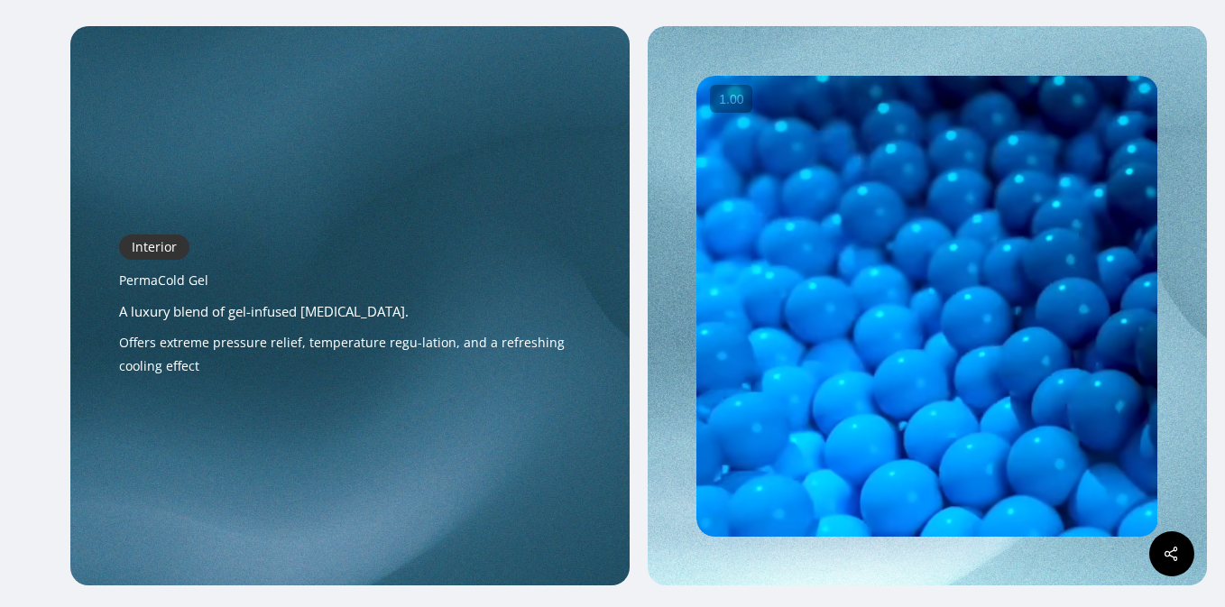
scroll to position [2870, 0]
